Goal: Check status: Check status

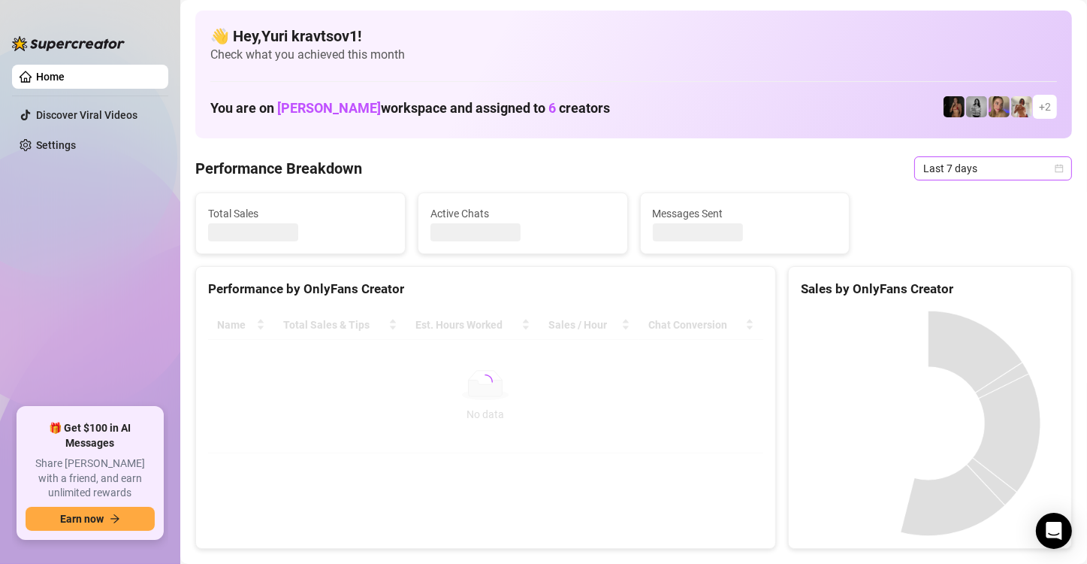
click at [1047, 162] on span "Last 7 days" at bounding box center [994, 168] width 140 height 23
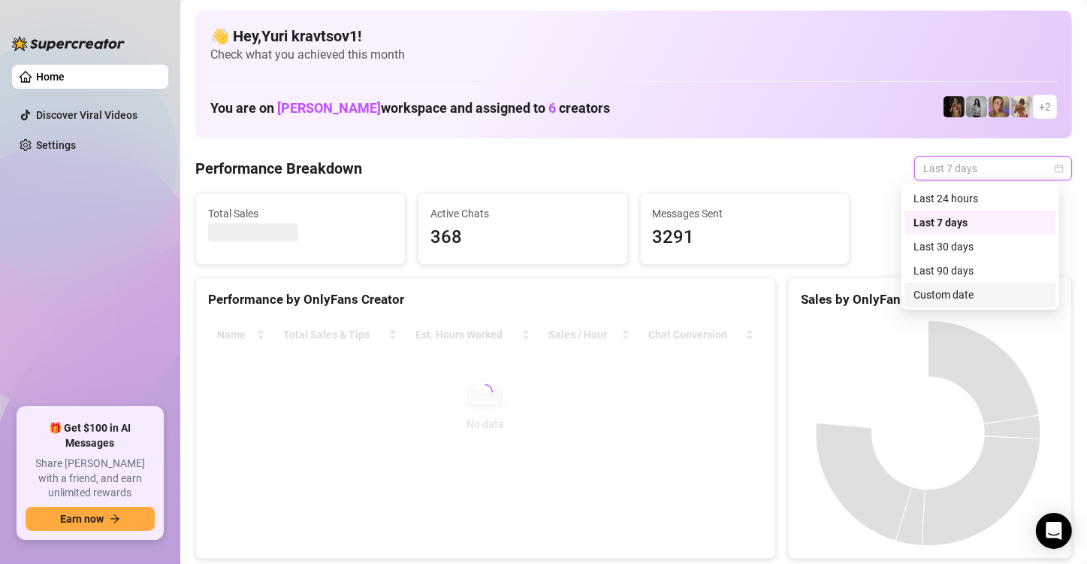
click at [964, 286] on div "Custom date" at bounding box center [981, 294] width 134 height 17
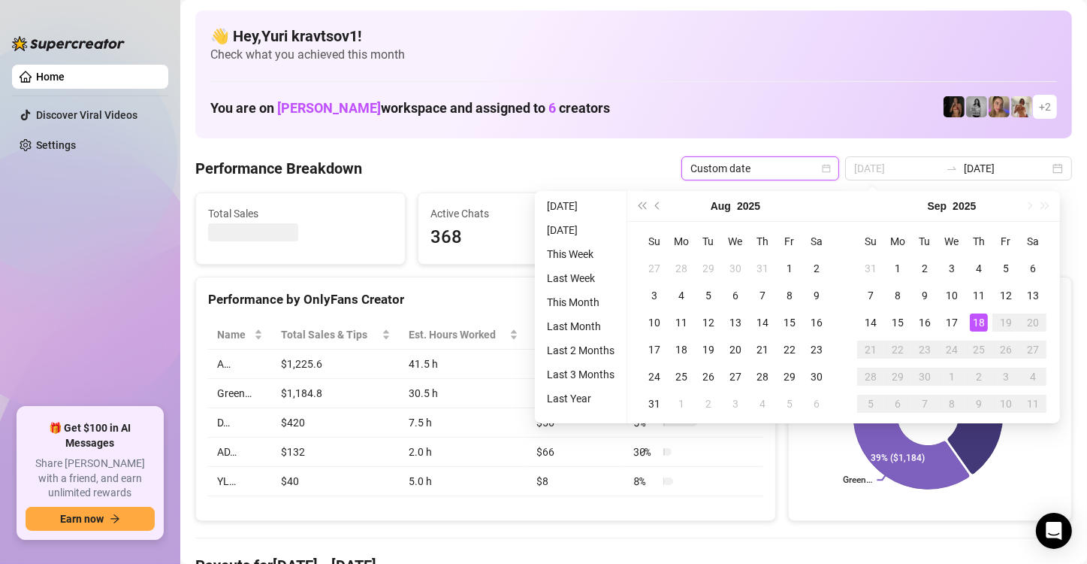
type input "[DATE]"
click at [979, 325] on div "18" at bounding box center [979, 322] width 18 height 18
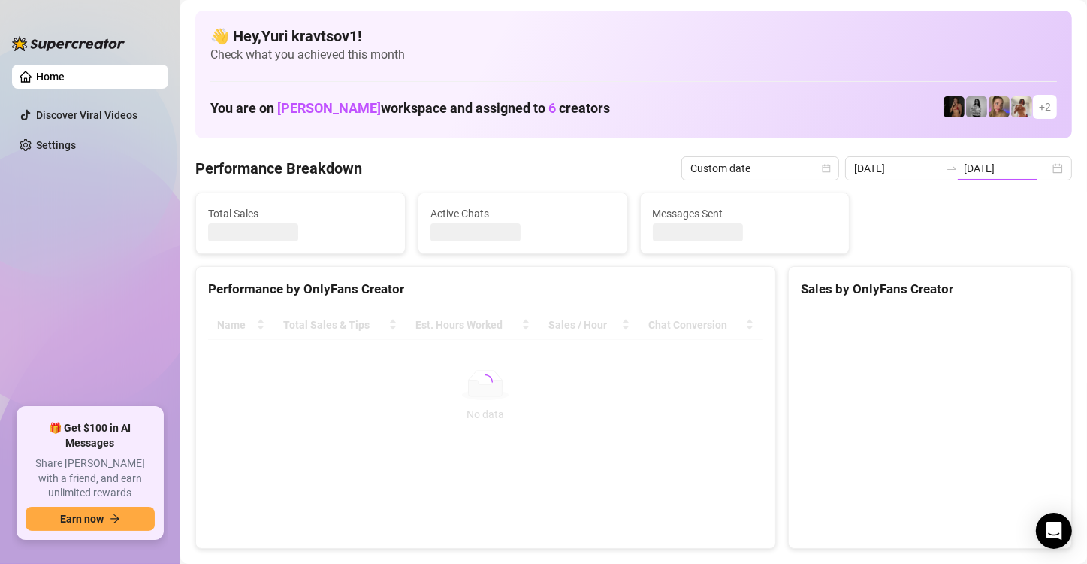
type input "[DATE]"
